Goal: Navigation & Orientation: Find specific page/section

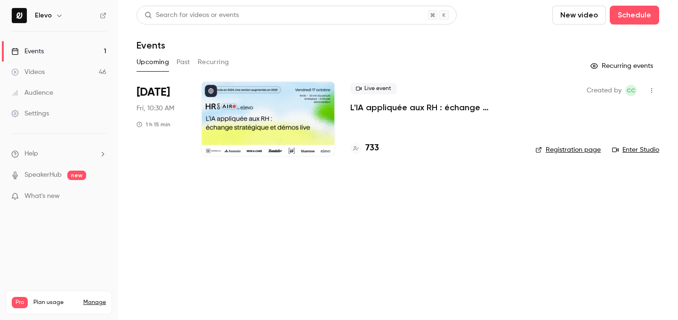
click at [368, 146] on h4 "733" at bounding box center [372, 148] width 14 height 13
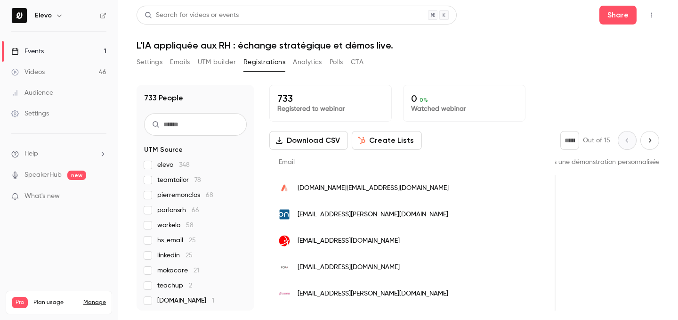
scroll to position [110, 0]
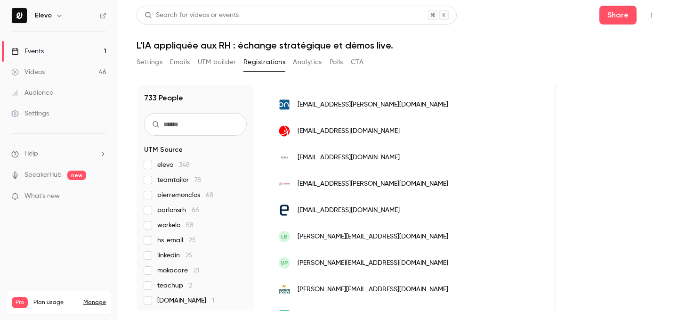
click at [94, 48] on link "Events 1" at bounding box center [59, 51] width 118 height 21
